Goal: Transaction & Acquisition: Download file/media

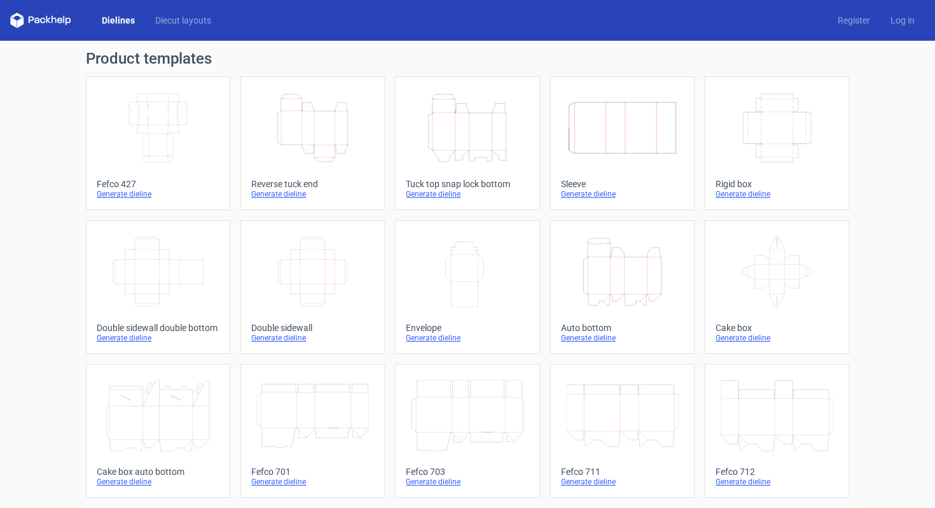
click at [160, 123] on icon "Width Depth Height" at bounding box center [158, 127] width 113 height 71
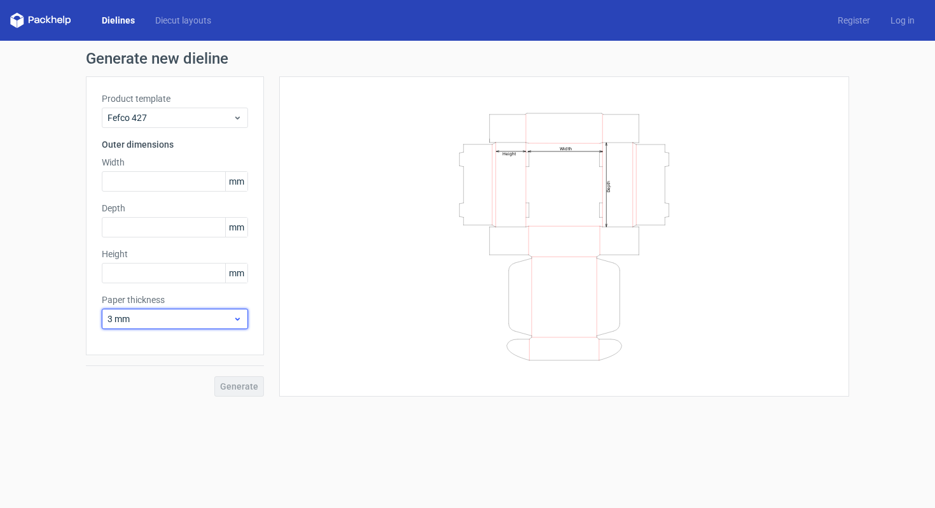
click at [142, 324] on span "3 mm" at bounding box center [169, 318] width 125 height 13
click at [126, 411] on div "1.5 mm" at bounding box center [175, 407] width 136 height 20
click at [166, 181] on input "text" at bounding box center [175, 181] width 146 height 20
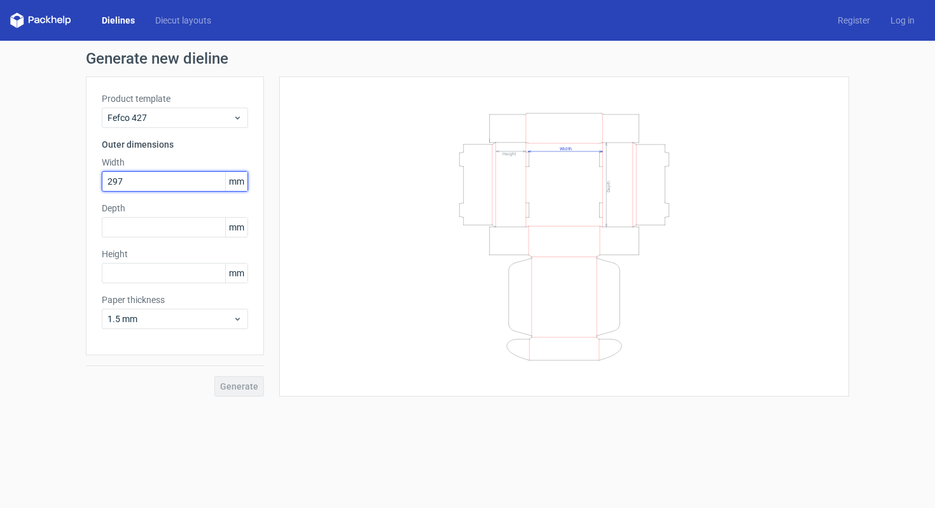
type input "297"
type input "234"
click at [258, 384] on button "Generate" at bounding box center [239, 386] width 50 height 20
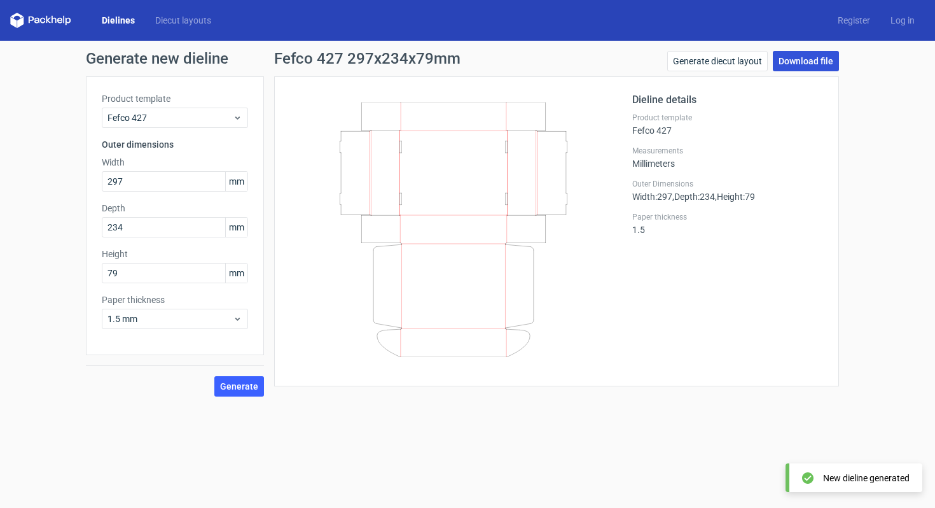
click at [800, 60] on link "Download file" at bounding box center [806, 61] width 66 height 20
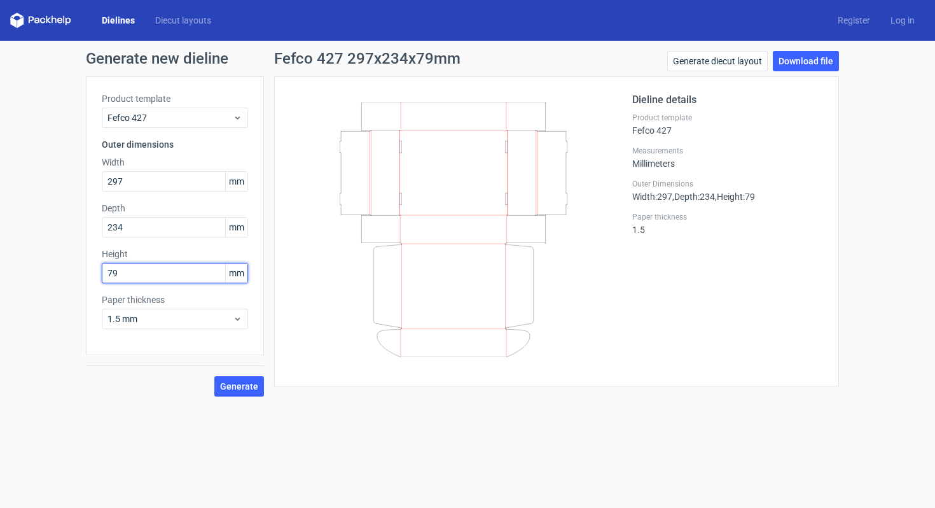
drag, startPoint x: 121, startPoint y: 272, endPoint x: 93, endPoint y: 272, distance: 28.0
click at [95, 270] on div "Product template Fefco 427 Outer dimensions Width 297 mm Depth 234 mm Height 79…" at bounding box center [175, 215] width 178 height 279
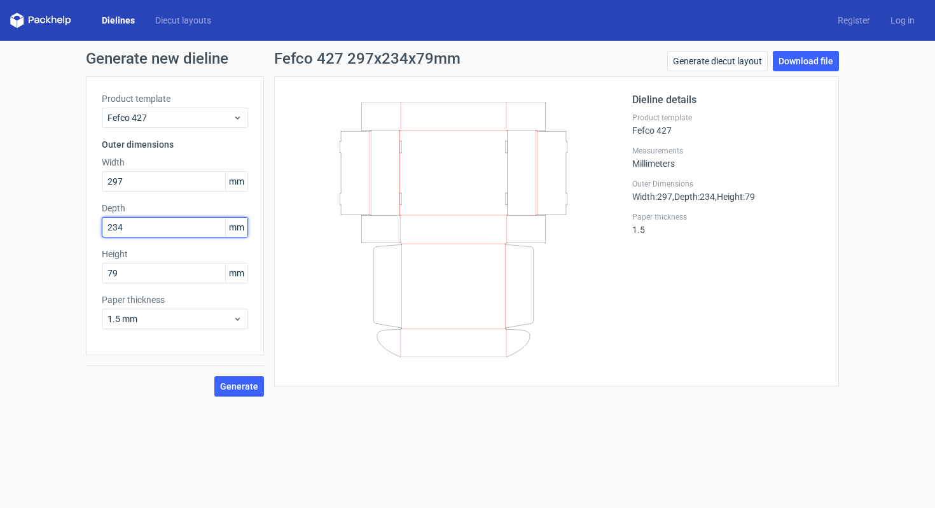
drag, startPoint x: 158, startPoint y: 228, endPoint x: 84, endPoint y: 234, distance: 74.6
click at [84, 234] on div "Generate new dieline Product template Fefco 427 Outer dimensions Width 297 mm D…" at bounding box center [467, 224] width 935 height 366
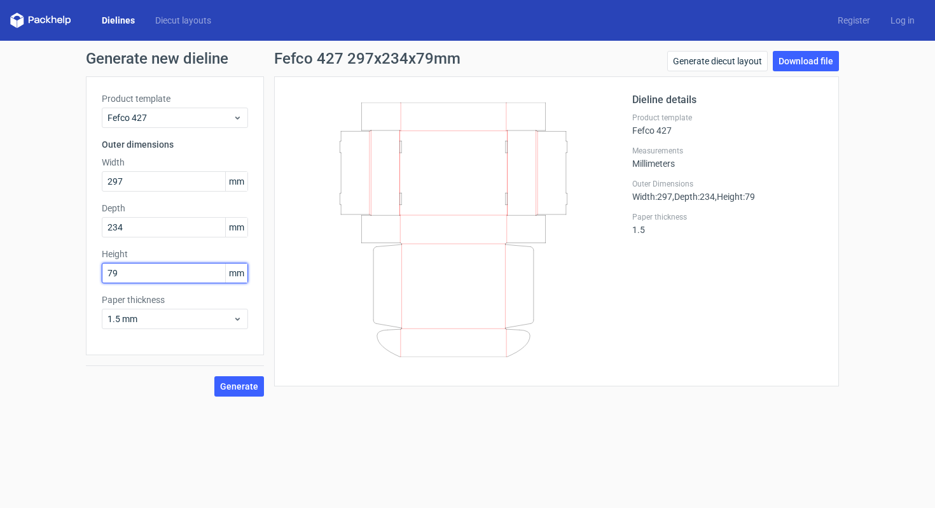
drag, startPoint x: 104, startPoint y: 270, endPoint x: 81, endPoint y: 267, distance: 22.5
click at [81, 267] on div "Generate new dieline Product template Fefco 427 Outer dimensions Width 297 mm D…" at bounding box center [467, 224] width 935 height 366
type input "134"
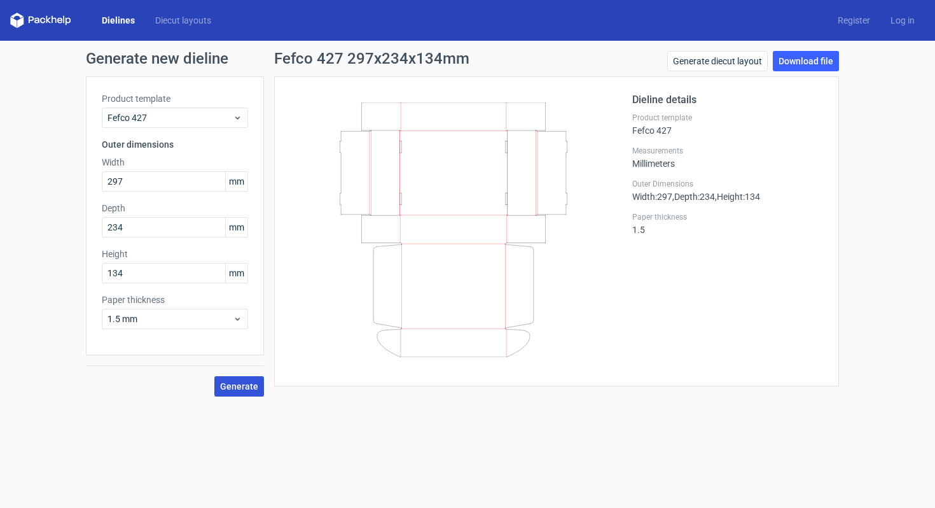
click at [242, 389] on span "Generate" at bounding box center [239, 386] width 38 height 9
click at [808, 60] on link "Download file" at bounding box center [806, 61] width 66 height 20
